Goal: Check status

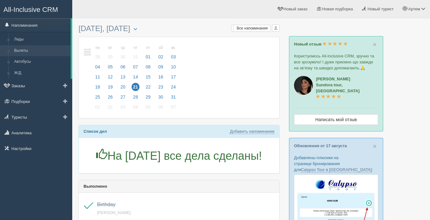
click at [27, 49] on link "Вылеты" at bounding box center [40, 50] width 59 height 11
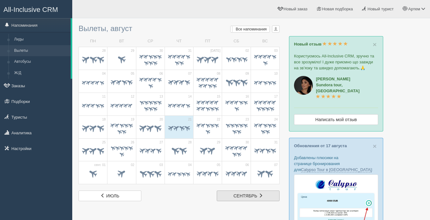
click at [239, 199] on link "сент. сентябрь" at bounding box center [248, 195] width 63 height 11
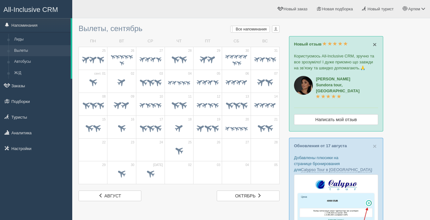
click at [376, 46] on span "×" at bounding box center [375, 44] width 4 height 7
